Goal: Task Accomplishment & Management: Manage account settings

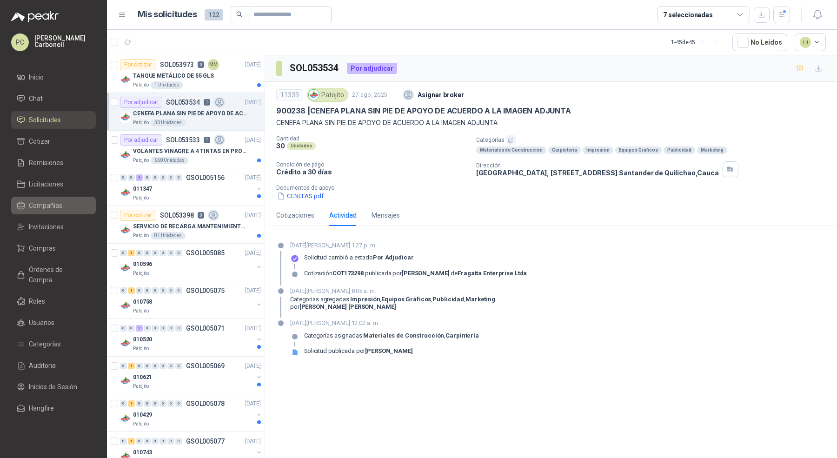
click at [49, 204] on span "Compañías" at bounding box center [45, 205] width 33 height 10
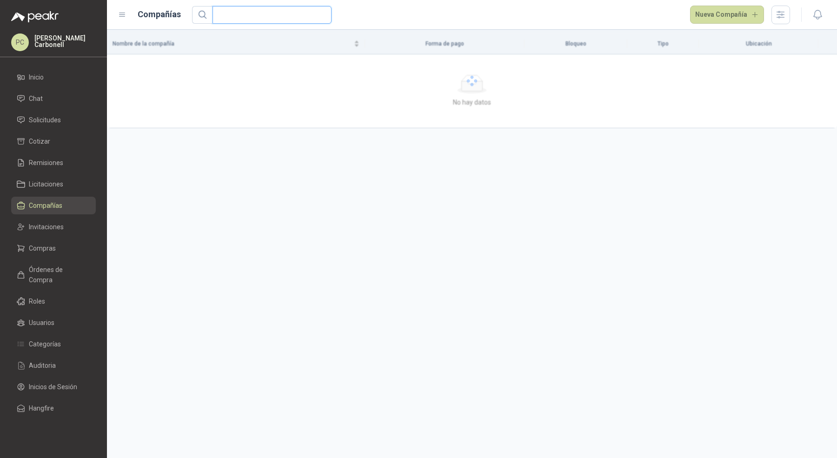
click at [254, 12] on input "text" at bounding box center [268, 15] width 100 height 17
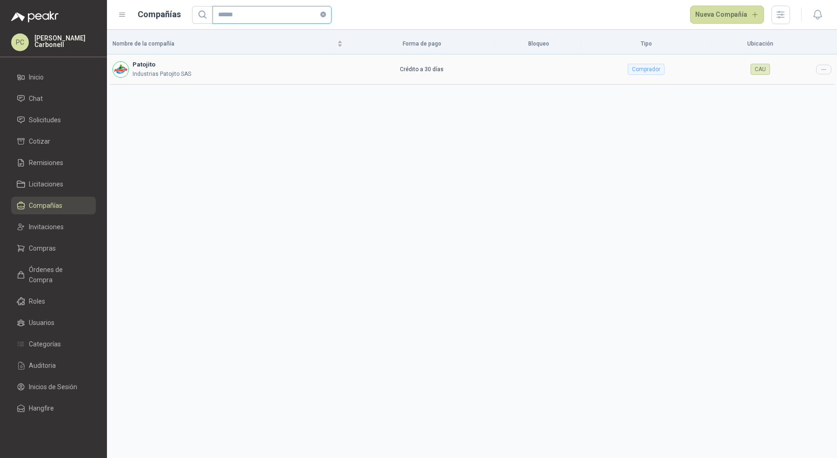
type input "******"
click at [826, 74] on td at bounding box center [823, 69] width 26 height 30
click at [826, 68] on icon at bounding box center [823, 69] width 7 height 7
click at [796, 86] on div "Nombre de la compañía Forma de pago Bloqueo Tipo Ubicación Patojito Industrias …" at bounding box center [472, 244] width 730 height 428
click at [821, 68] on icon at bounding box center [823, 69] width 7 height 7
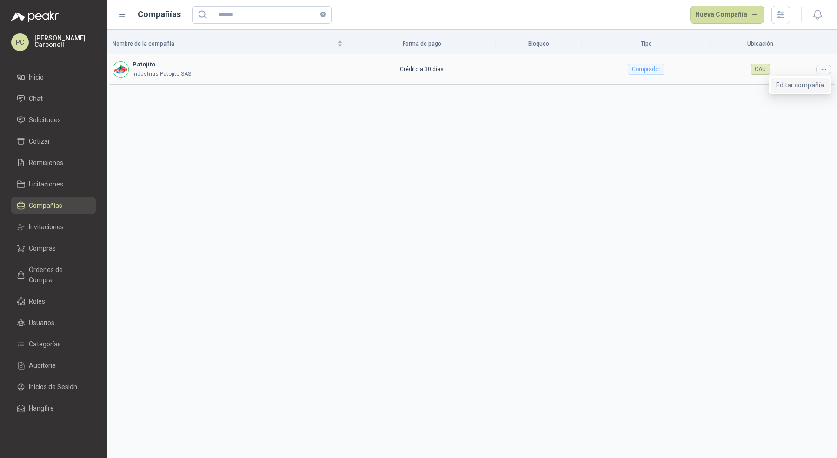
click at [805, 85] on span "Editar compañía" at bounding box center [800, 85] width 48 height 10
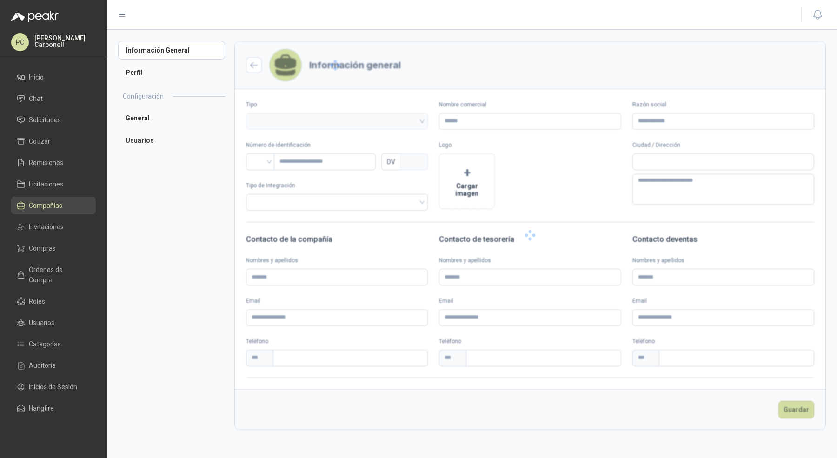
type input "********"
type input "**********"
type input "*********"
type input "*"
type textarea "**********"
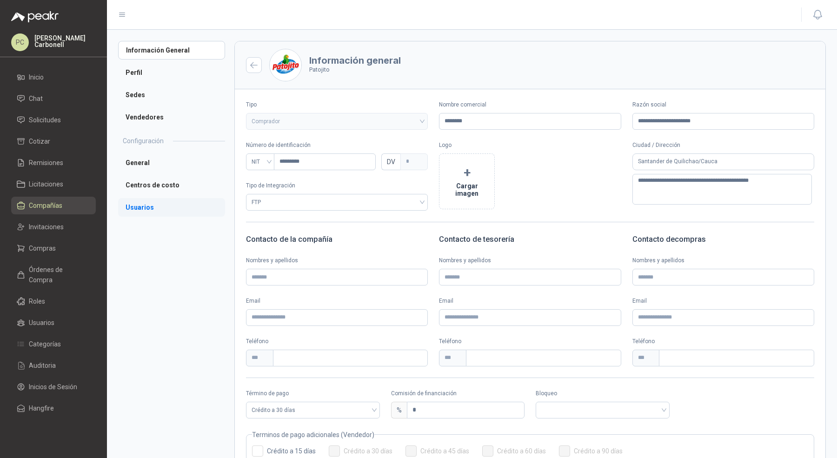
click at [155, 214] on li "Usuarios" at bounding box center [171, 207] width 107 height 19
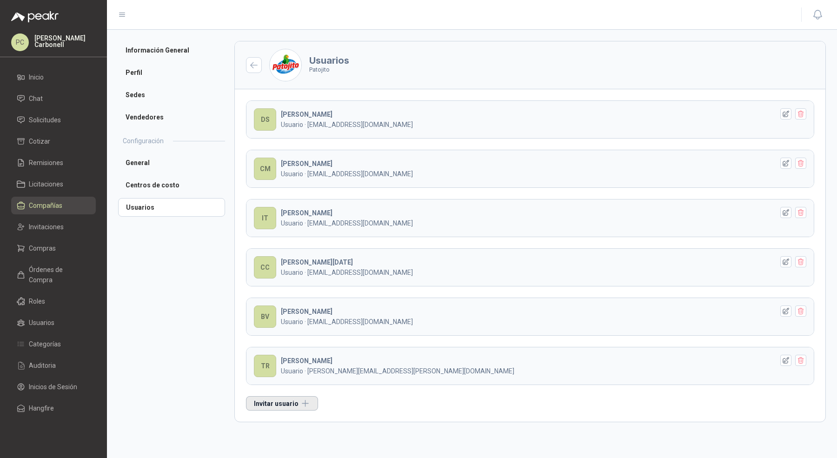
click at [270, 406] on button "Invitar usuario" at bounding box center [282, 403] width 72 height 14
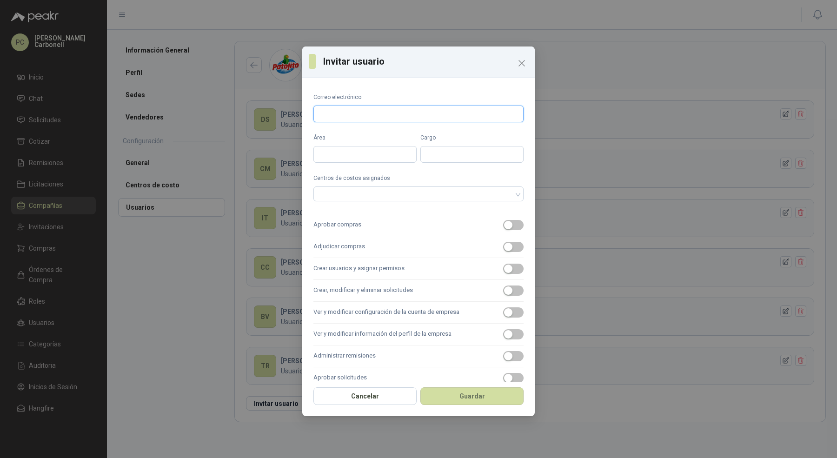
click at [392, 110] on input "Correo electrónico" at bounding box center [418, 114] width 210 height 17
type input "**********"
click at [385, 151] on input "Área" at bounding box center [364, 154] width 103 height 17
type input "*****"
click at [377, 198] on div at bounding box center [418, 193] width 210 height 15
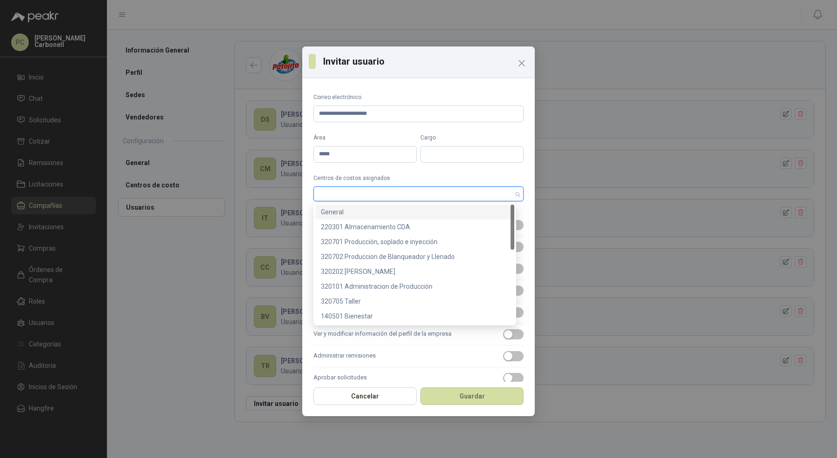
click at [373, 217] on div "General" at bounding box center [414, 211] width 199 height 15
click at [369, 232] on div "220301 Almacenamiento CDA" at bounding box center [414, 226] width 199 height 15
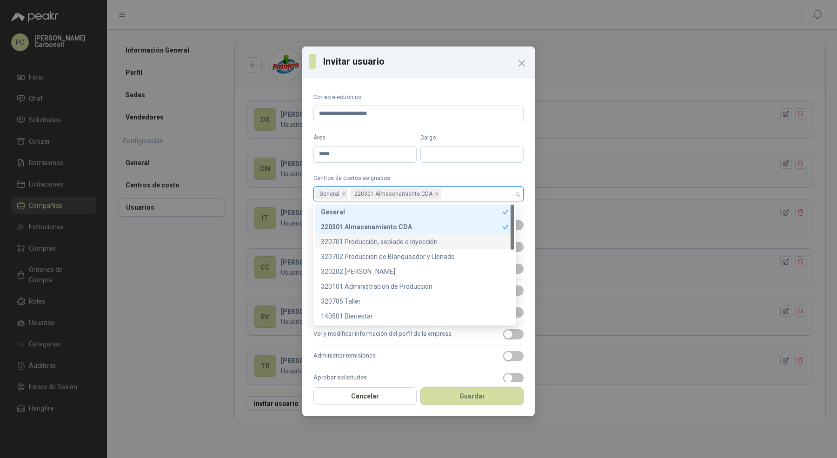
click at [368, 245] on div "320701 Producción, soplado e inyección" at bounding box center [415, 242] width 188 height 10
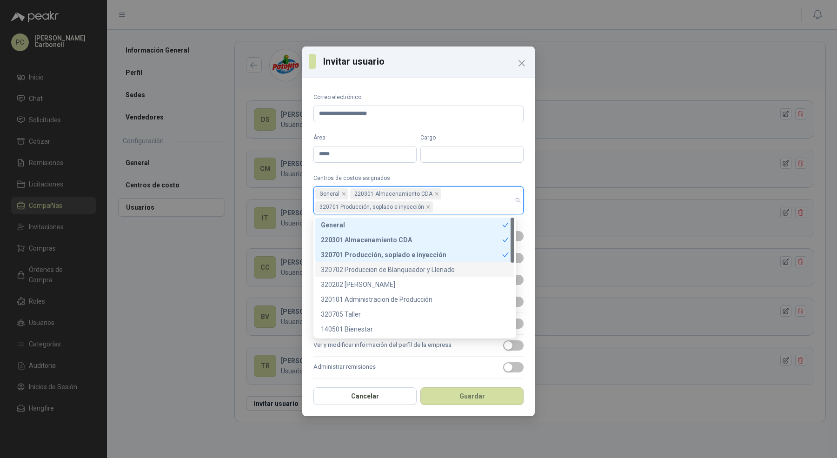
click at [366, 264] on div "320702 Produccion de Blanqueador y Llenado" at bounding box center [415, 269] width 188 height 10
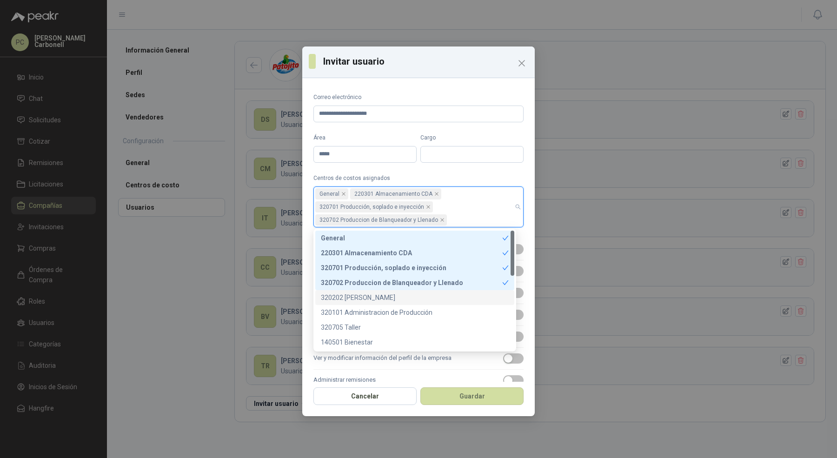
click at [362, 297] on div "320202 [PERSON_NAME]" at bounding box center [415, 297] width 188 height 10
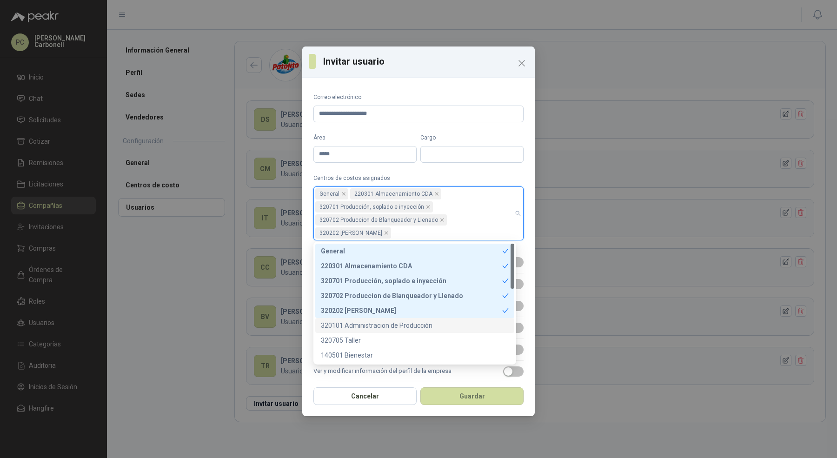
click at [357, 328] on div "320101 Administracion de Producción" at bounding box center [415, 325] width 188 height 10
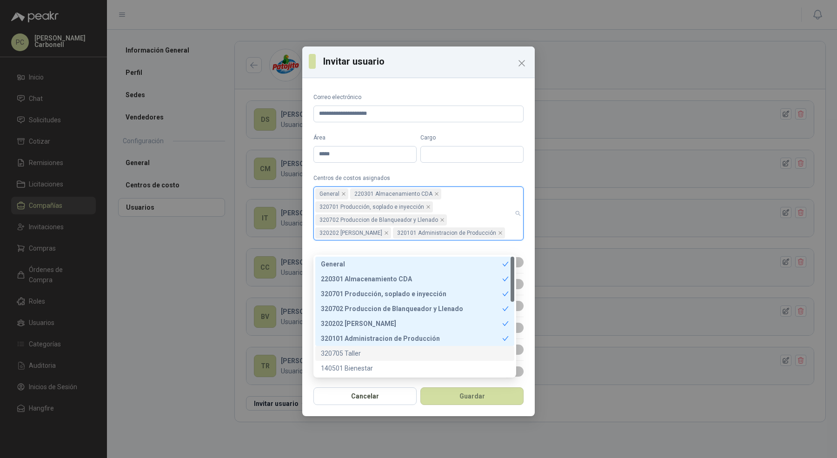
click at [352, 353] on div "320705 Taller" at bounding box center [415, 353] width 188 height 10
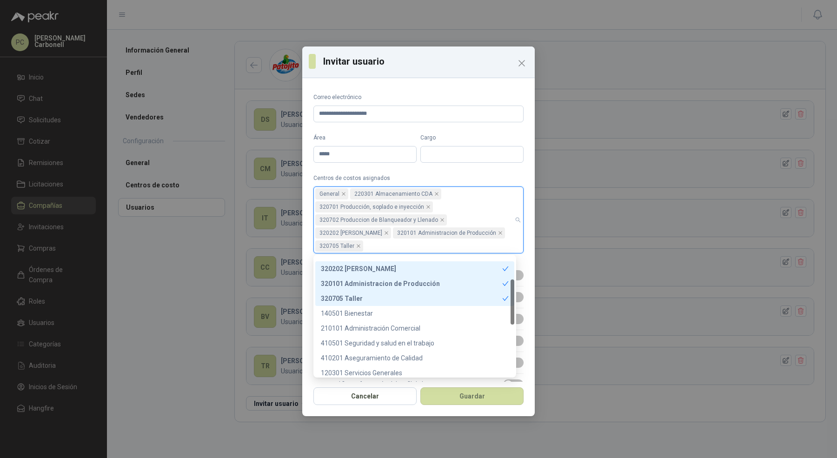
scroll to position [59, 0]
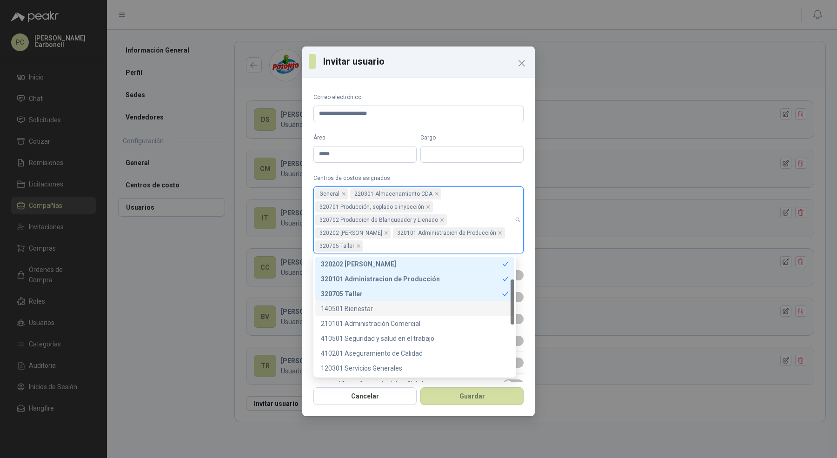
click at [357, 302] on div "140501 Bienestar" at bounding box center [414, 308] width 199 height 15
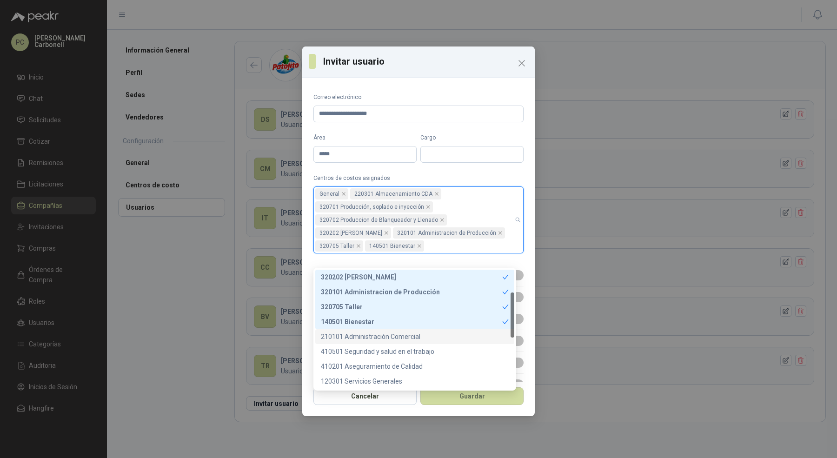
click at [357, 341] on div "210101 Administración Comercial" at bounding box center [415, 336] width 188 height 10
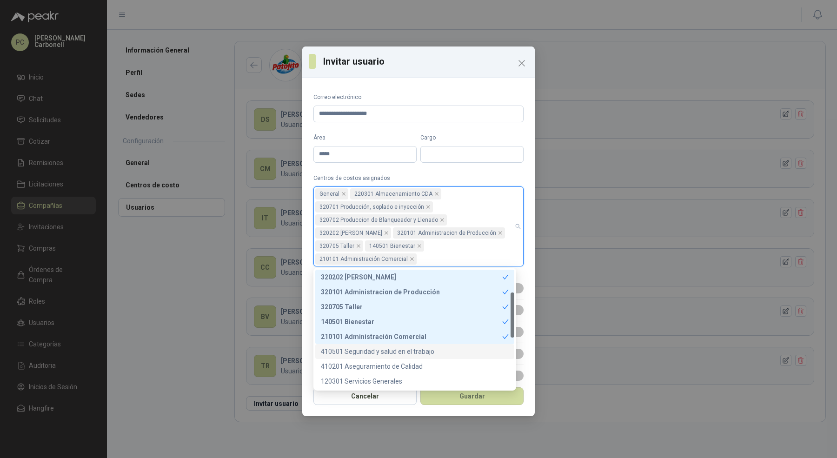
click at [357, 354] on div "410501 Seguridad y salud en el trabajo" at bounding box center [415, 351] width 188 height 10
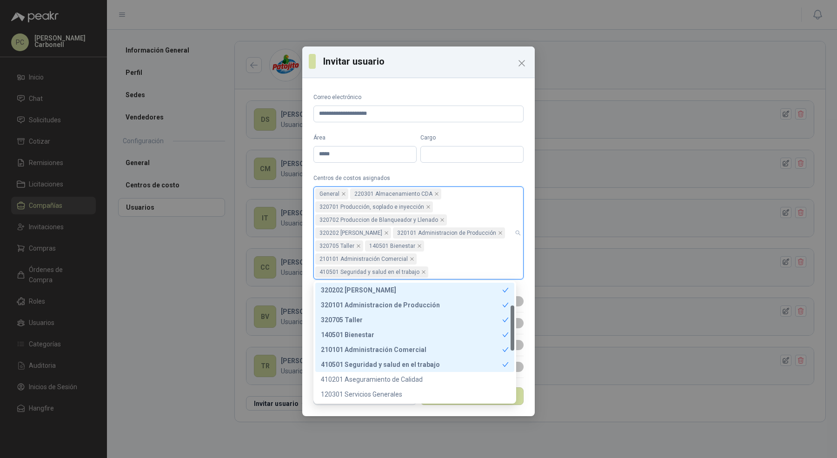
click at [357, 378] on div "410201 Aseguramiento de Calidad" at bounding box center [415, 379] width 188 height 10
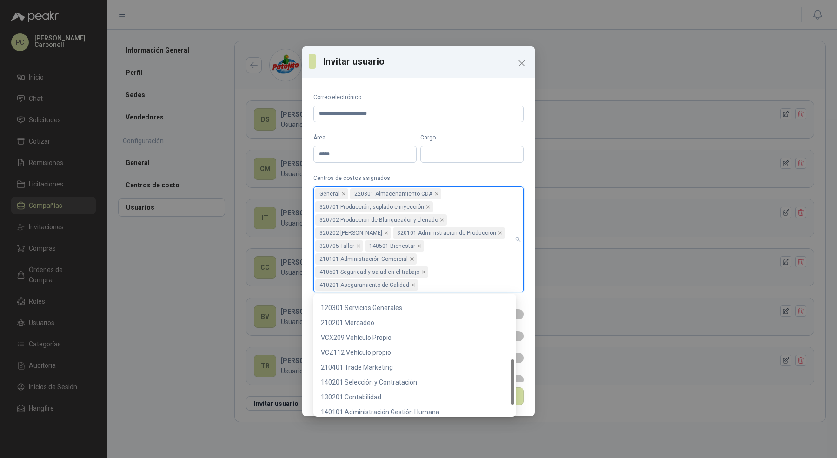
scroll to position [187, 0]
click at [367, 313] on div "VCX209 Vehículo Propio" at bounding box center [415, 309] width 188 height 10
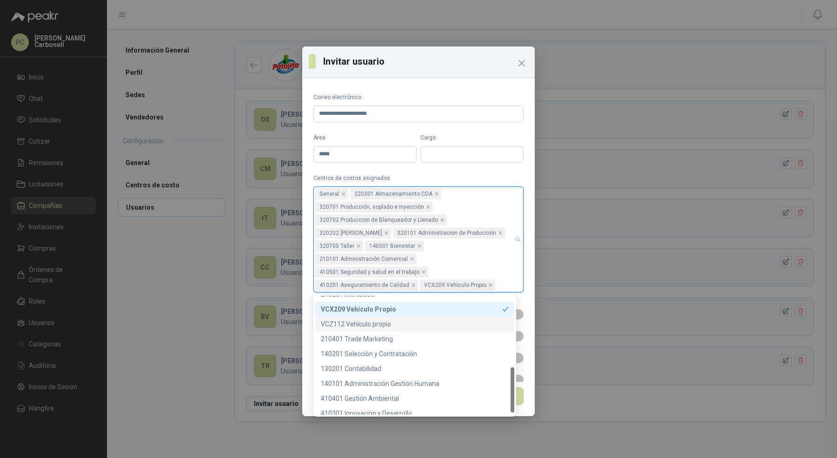
click at [366, 326] on div "VCZ112 Vehículo propio" at bounding box center [415, 324] width 188 height 10
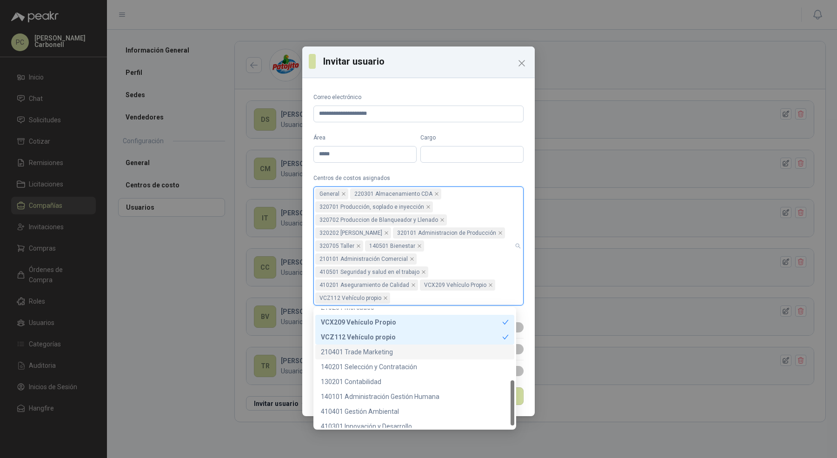
click at [365, 349] on div "210401 Trade Marketing" at bounding box center [415, 352] width 188 height 10
click at [362, 372] on div "140201 Selección y Contratación" at bounding box center [414, 366] width 199 height 15
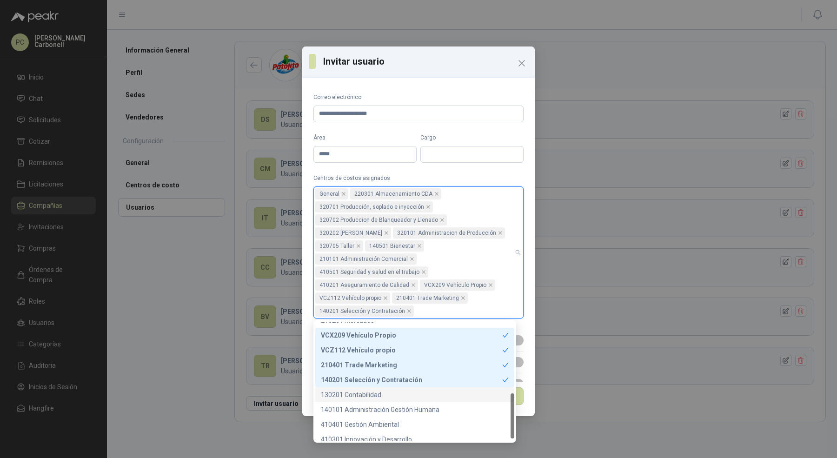
click at [357, 393] on div "130201 Contabilidad" at bounding box center [415, 394] width 188 height 10
click at [357, 408] on div "140101 Administración Gestión Humana" at bounding box center [415, 409] width 188 height 10
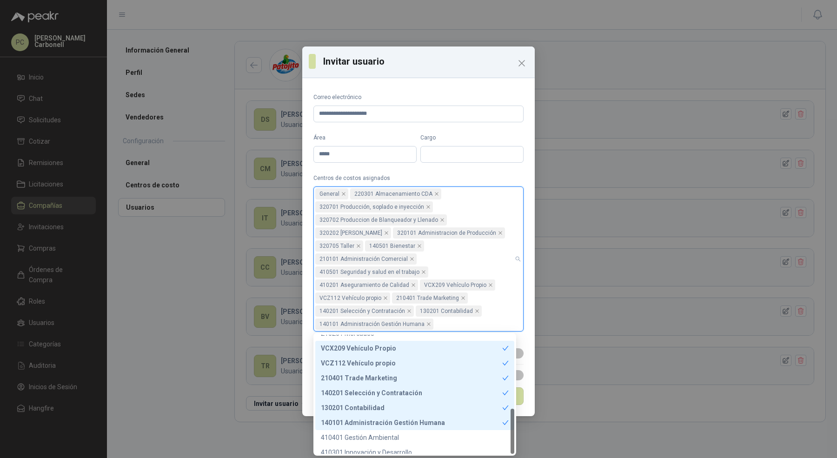
scroll to position [193, 0]
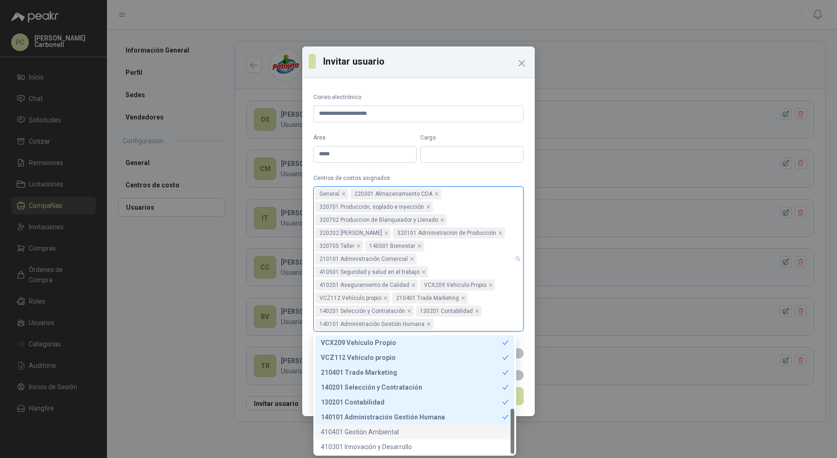
click at [360, 428] on div "410401 Gestión Ambiental" at bounding box center [415, 432] width 188 height 10
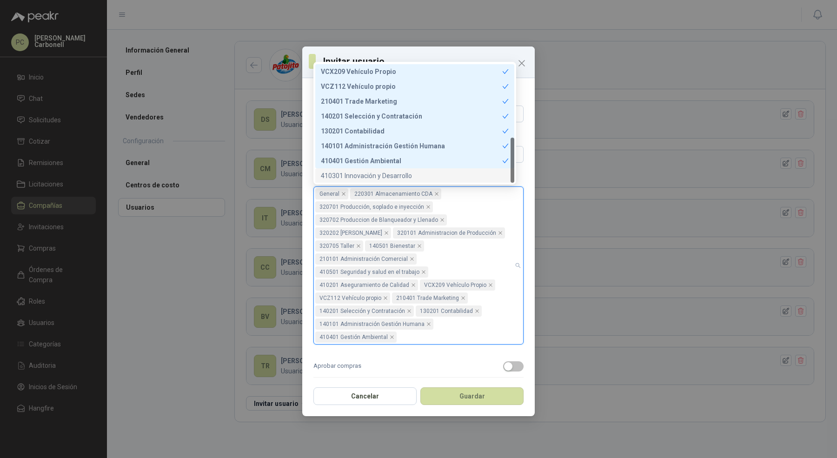
click at [384, 175] on div "410301 Innovación y Desarrollo" at bounding box center [415, 176] width 188 height 10
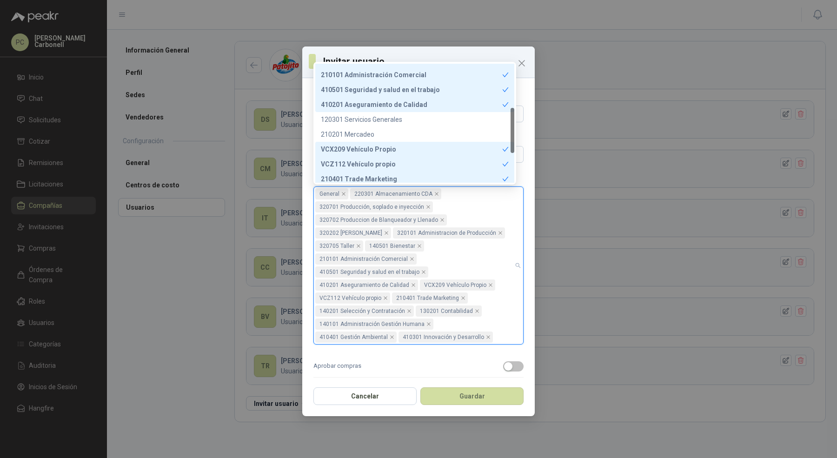
scroll to position [107, 0]
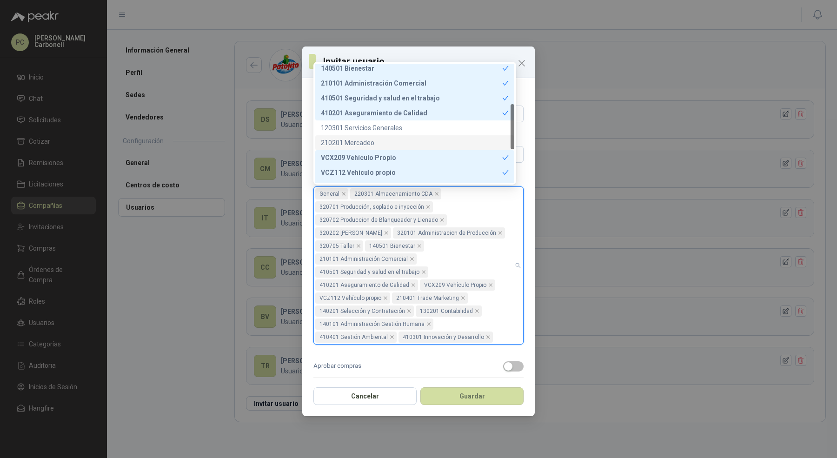
click at [400, 138] on div "210201 Mercadeo" at bounding box center [415, 143] width 188 height 10
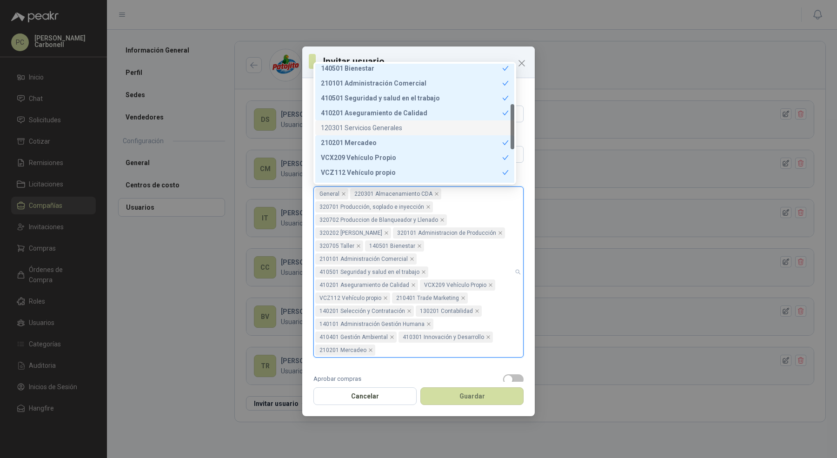
click at [400, 129] on div "120301 Servicios Generales" at bounding box center [415, 128] width 188 height 10
click at [520, 198] on div "**********" at bounding box center [418, 232] width 232 height 300
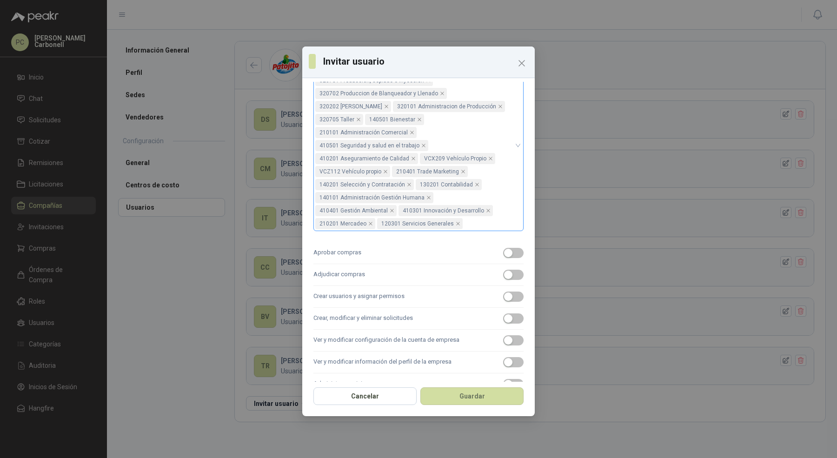
scroll to position [144, 0]
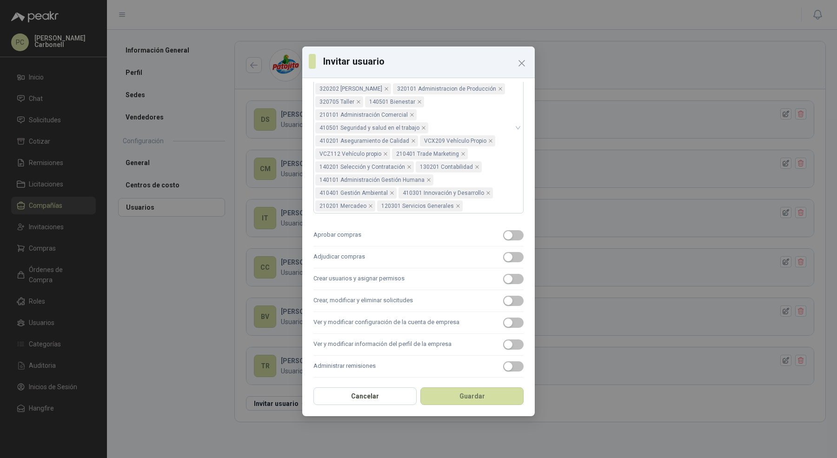
click at [474, 235] on label "Aprobar compras" at bounding box center [418, 235] width 210 height 22
click at [503, 235] on button "Aprobar compras" at bounding box center [513, 235] width 20 height 10
click at [474, 248] on label "Adjudicar compras" at bounding box center [418, 257] width 210 height 22
click at [503, 252] on button "Adjudicar compras" at bounding box center [513, 257] width 20 height 10
click at [474, 278] on label "Crear usuarios y asignar permisos" at bounding box center [418, 279] width 210 height 22
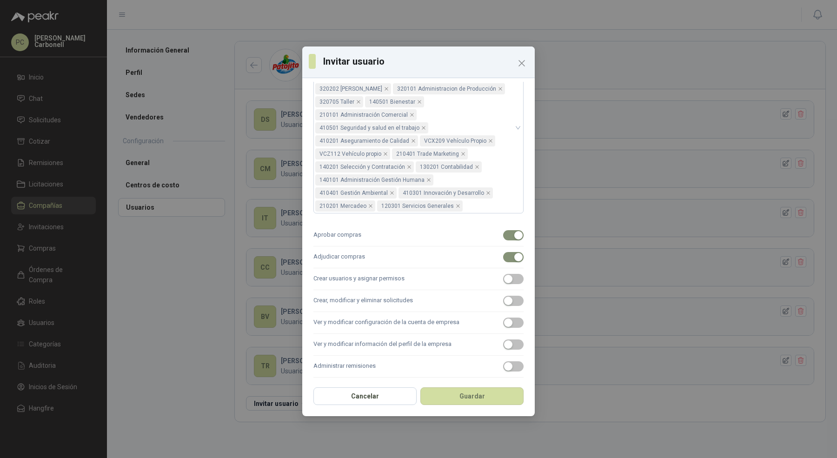
click at [503, 278] on button "Crear usuarios y asignar permisos" at bounding box center [513, 279] width 20 height 10
click at [474, 290] on label "Crear, modificar y eliminar solicitudes" at bounding box center [418, 301] width 210 height 22
click at [503, 296] on button "Crear, modificar y eliminar solicitudes" at bounding box center [513, 301] width 20 height 10
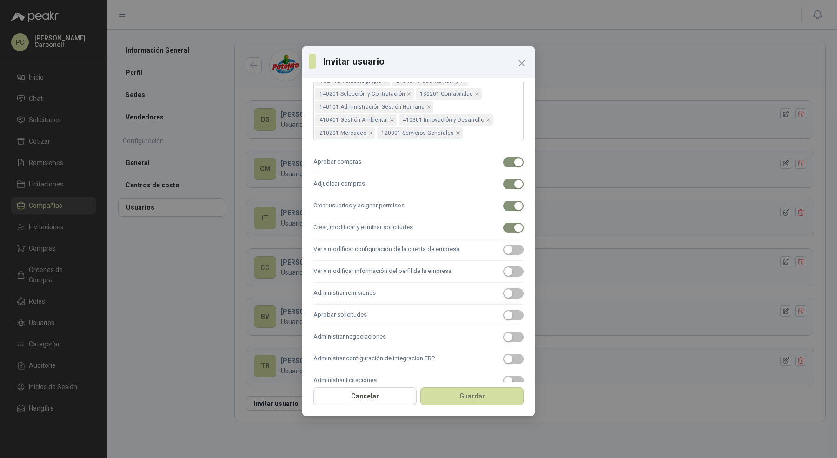
scroll to position [221, 0]
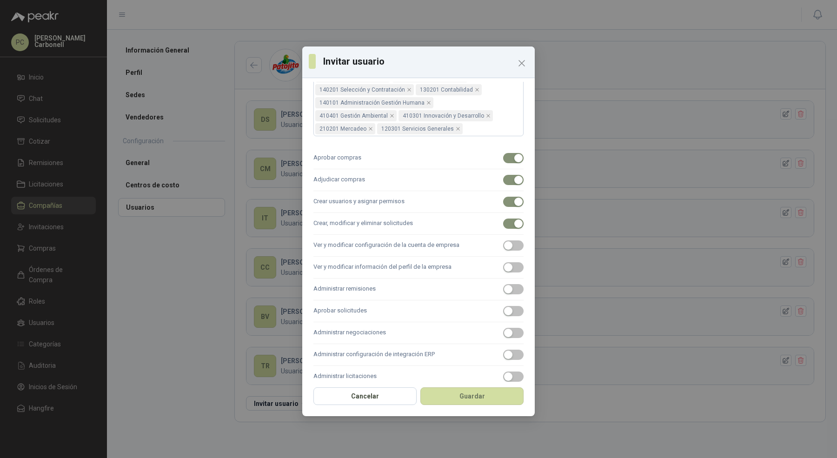
click at [471, 245] on label "Ver y modificar configuración de la cuenta de empresa" at bounding box center [418, 246] width 210 height 22
click at [503, 245] on button "Ver y modificar configuración de la cuenta de empresa" at bounding box center [513, 245] width 20 height 10
click at [471, 263] on label "Ver y modificar información del perfil de la empresa" at bounding box center [418, 268] width 210 height 22
click at [503, 263] on button "Ver y modificar información del perfil de la empresa" at bounding box center [513, 267] width 20 height 10
click at [471, 294] on label "Administrar remisiones" at bounding box center [418, 289] width 210 height 22
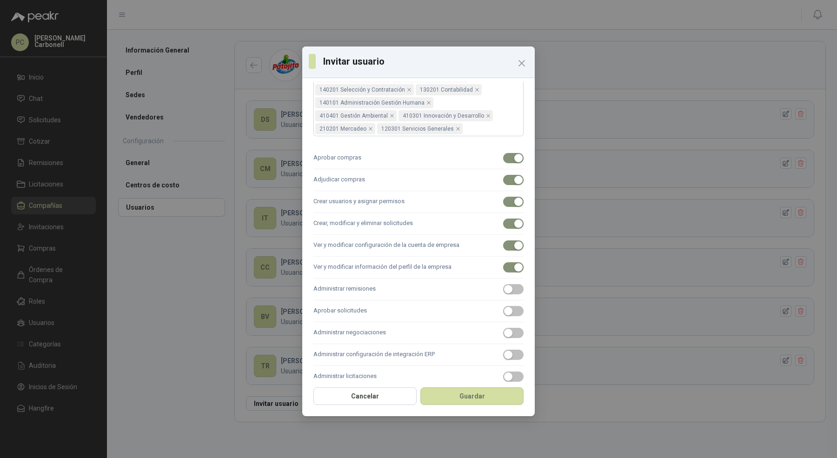
click at [503, 294] on button "Administrar remisiones" at bounding box center [513, 289] width 20 height 10
click at [471, 308] on label "Aprobar solicitudes" at bounding box center [418, 311] width 210 height 22
click at [503, 308] on button "Aprobar solicitudes" at bounding box center [513, 311] width 20 height 10
click at [467, 331] on label "Administrar negociaciones" at bounding box center [418, 333] width 210 height 22
click at [503, 331] on button "Administrar negociaciones" at bounding box center [513, 333] width 20 height 10
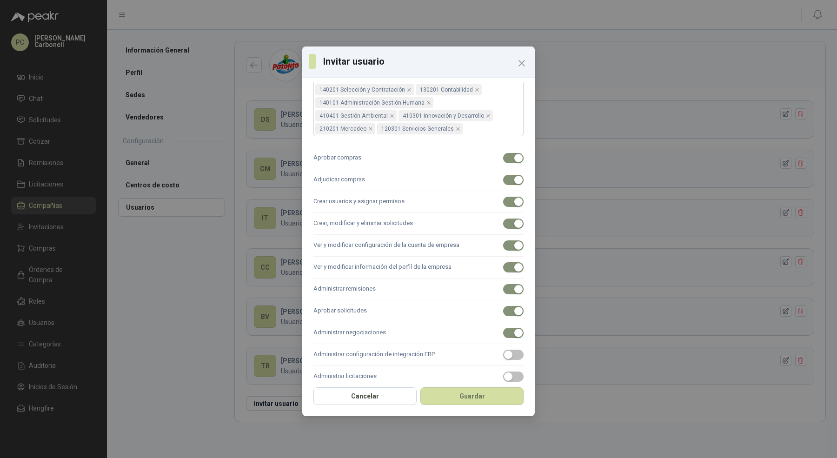
click at [463, 351] on label "Administrar configuración de integración ERP" at bounding box center [418, 355] width 210 height 22
click at [503, 351] on button "Administrar configuración de integración ERP" at bounding box center [513, 355] width 20 height 10
click at [463, 366] on label "Administrar licitaciones" at bounding box center [418, 377] width 210 height 22
click at [503, 371] on button "Administrar licitaciones" at bounding box center [513, 376] width 20 height 10
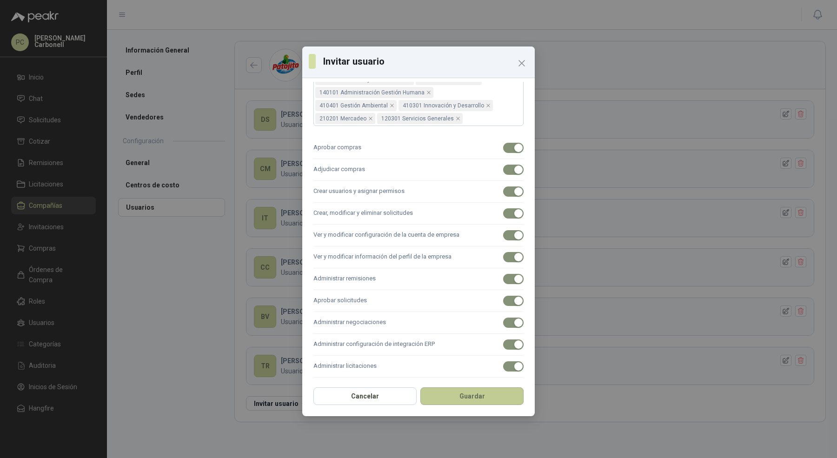
click at [463, 399] on button "Guardar" at bounding box center [471, 396] width 103 height 18
